Goal: Task Accomplishment & Management: Complete application form

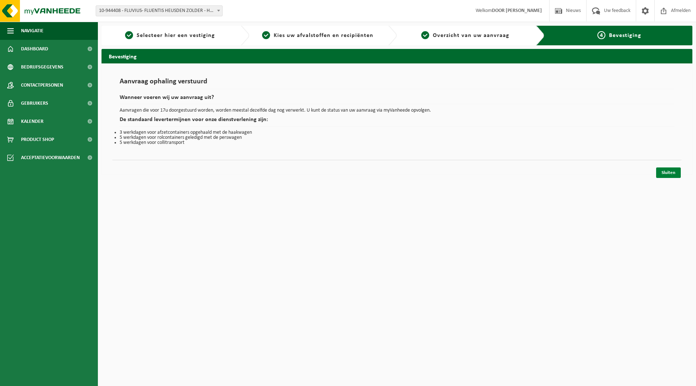
click at [660, 172] on link "Sluiten" at bounding box center [668, 173] width 25 height 11
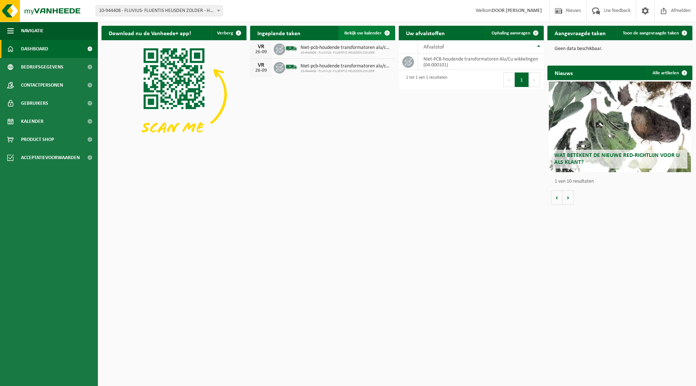
click at [341, 34] on link "Bekijk uw kalender" at bounding box center [367, 33] width 56 height 15
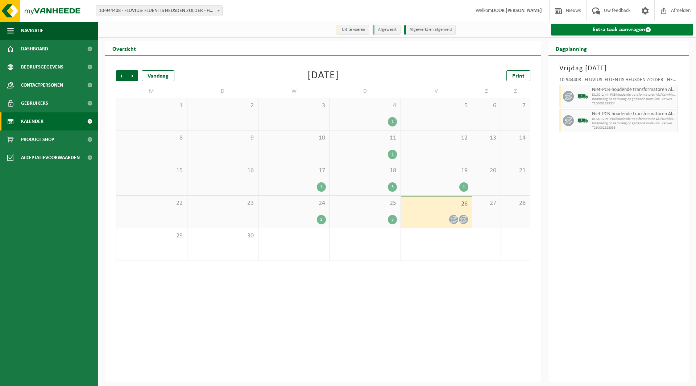
click at [611, 34] on link "Extra taak aanvragen" at bounding box center [622, 30] width 143 height 12
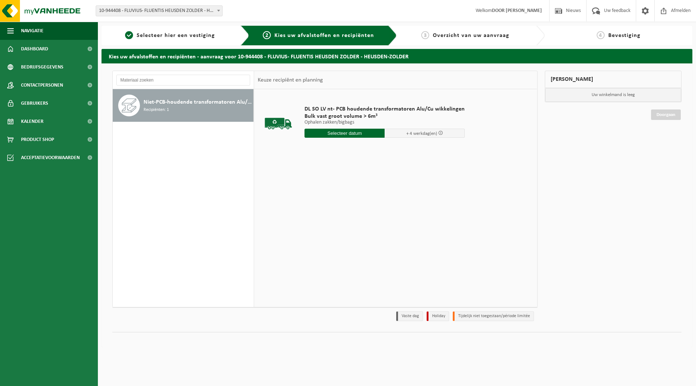
click at [327, 135] on input "text" at bounding box center [345, 133] width 80 height 9
click at [315, 218] on div "29" at bounding box center [311, 221] width 13 height 12
type input "Van 2025-09-29"
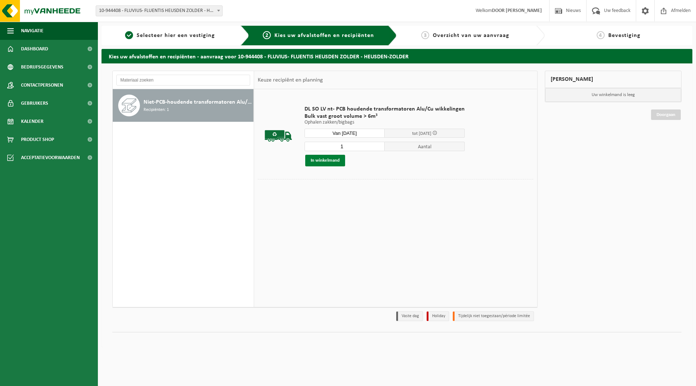
click at [339, 162] on button "In winkelmand" at bounding box center [325, 161] width 40 height 12
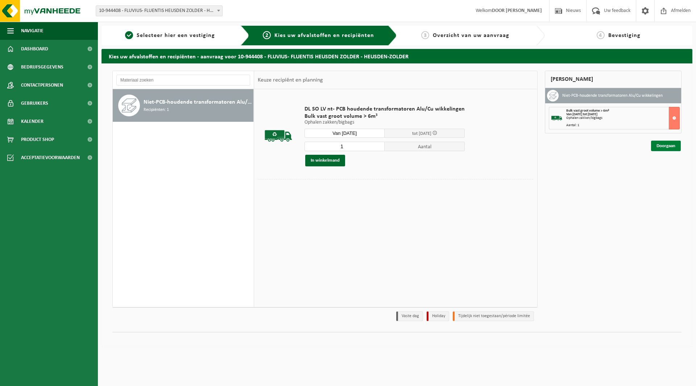
click at [662, 146] on link "Doorgaan" at bounding box center [666, 146] width 30 height 11
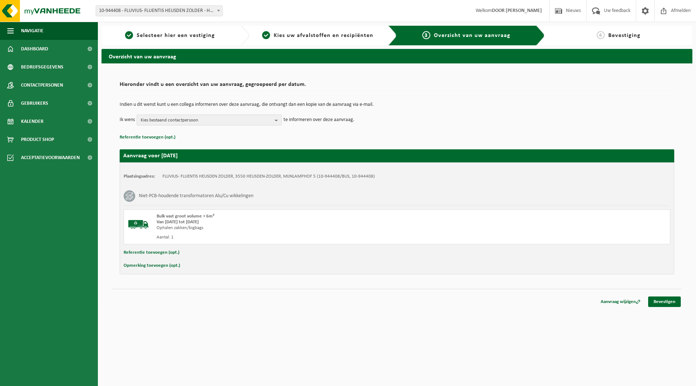
click at [158, 252] on button "Referentie toevoegen (opt.)" at bounding box center [152, 252] width 56 height 9
click at [170, 251] on input "text" at bounding box center [411, 253] width 504 height 11
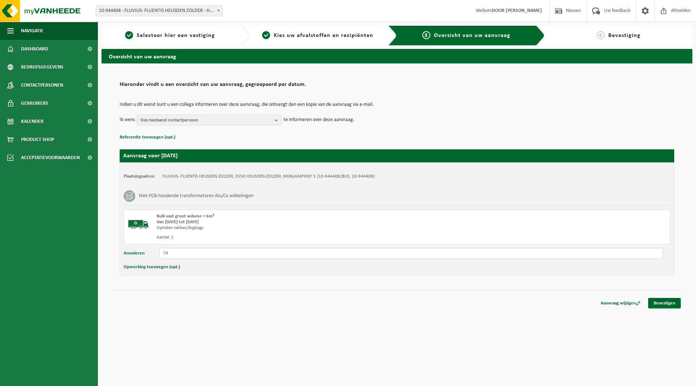
type input "7"
click at [208, 257] on input "text" at bounding box center [411, 253] width 504 height 11
paste input "13226; 160kVA; 74108380"
type input "13226; 160kVA; 74108380"
click at [219, 265] on div "Opmerking toevoegen (opt.)" at bounding box center [397, 267] width 547 height 9
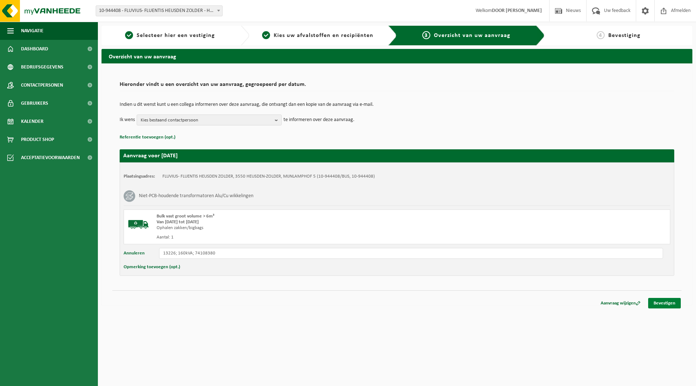
click at [673, 302] on link "Bevestigen" at bounding box center [664, 303] width 33 height 11
